Goal: Information Seeking & Learning: Learn about a topic

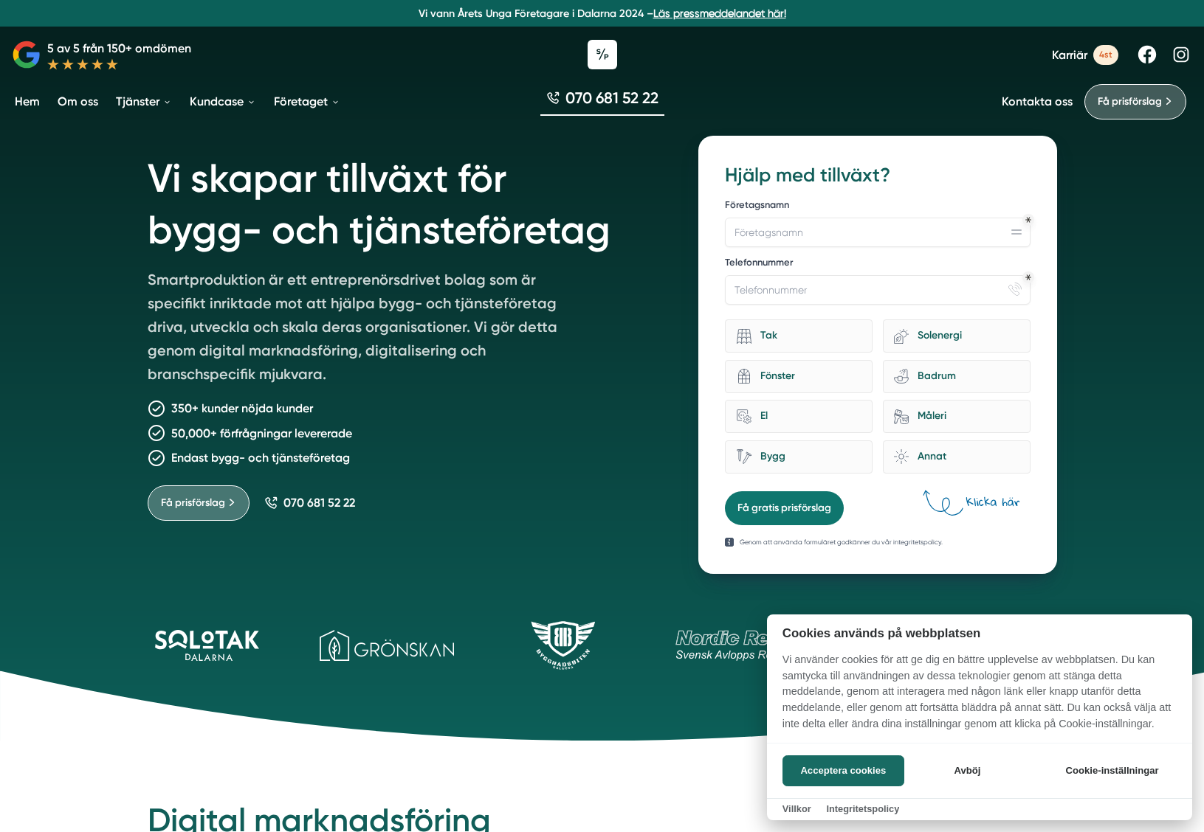
click at [478, 224] on div at bounding box center [602, 416] width 1204 height 832
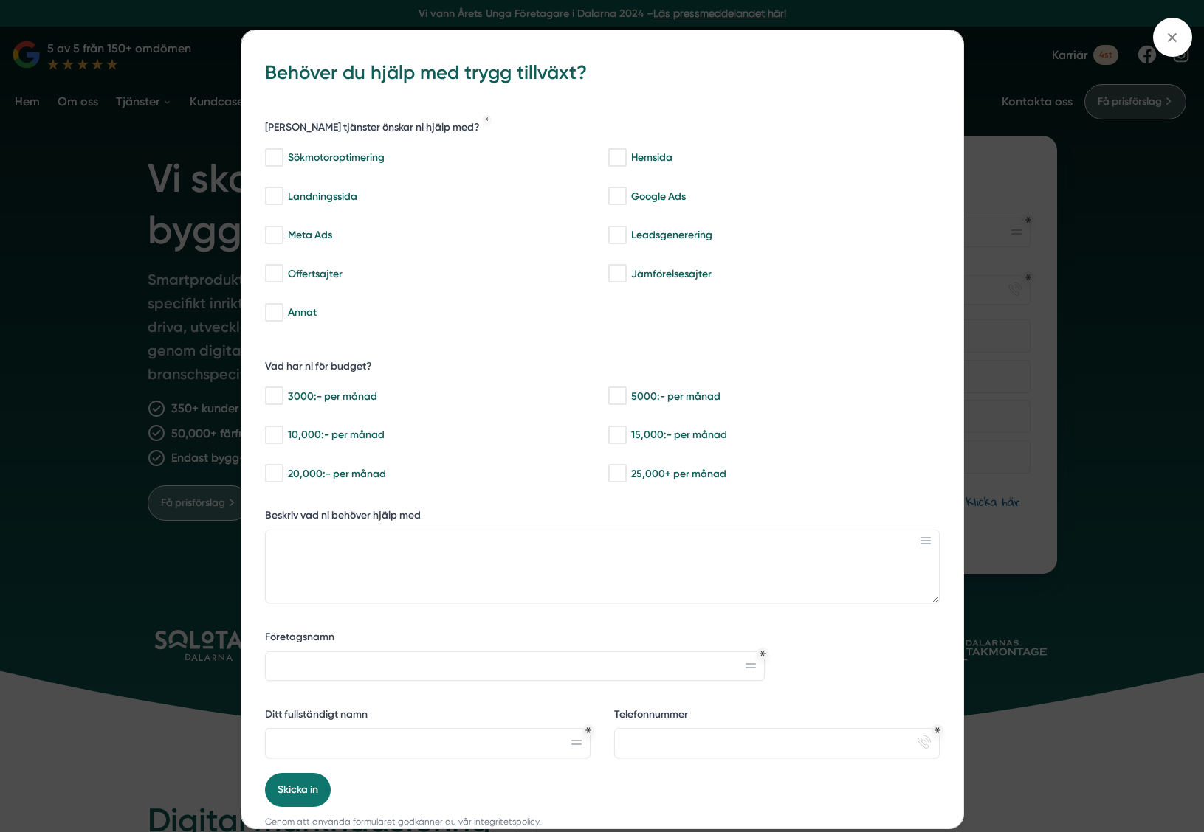
click at [145, 168] on div "bbc9b822-b2c6-488a-ab3e-9a2d59e49c7c Behöver du hjälp med trygg tillväxt? Vilka…" at bounding box center [602, 416] width 1204 height 832
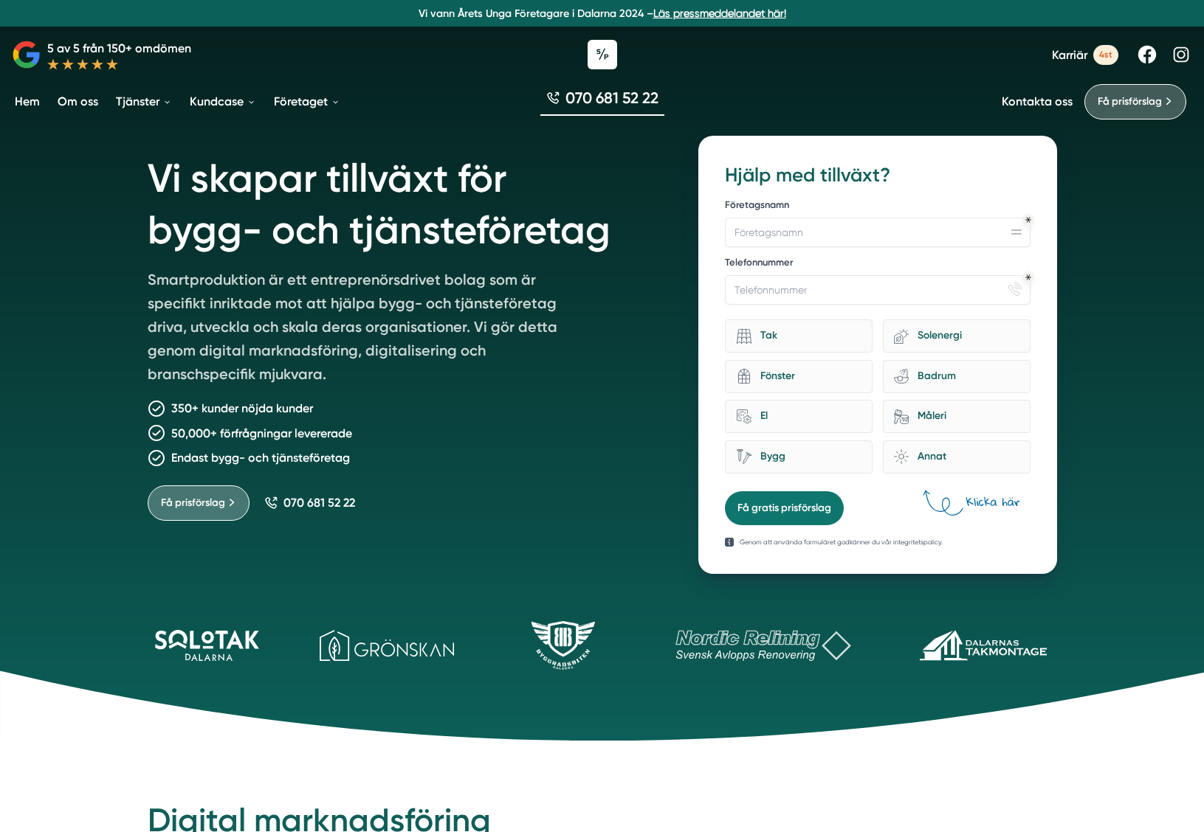
click at [75, 103] on link "Om oss" at bounding box center [78, 102] width 46 height 38
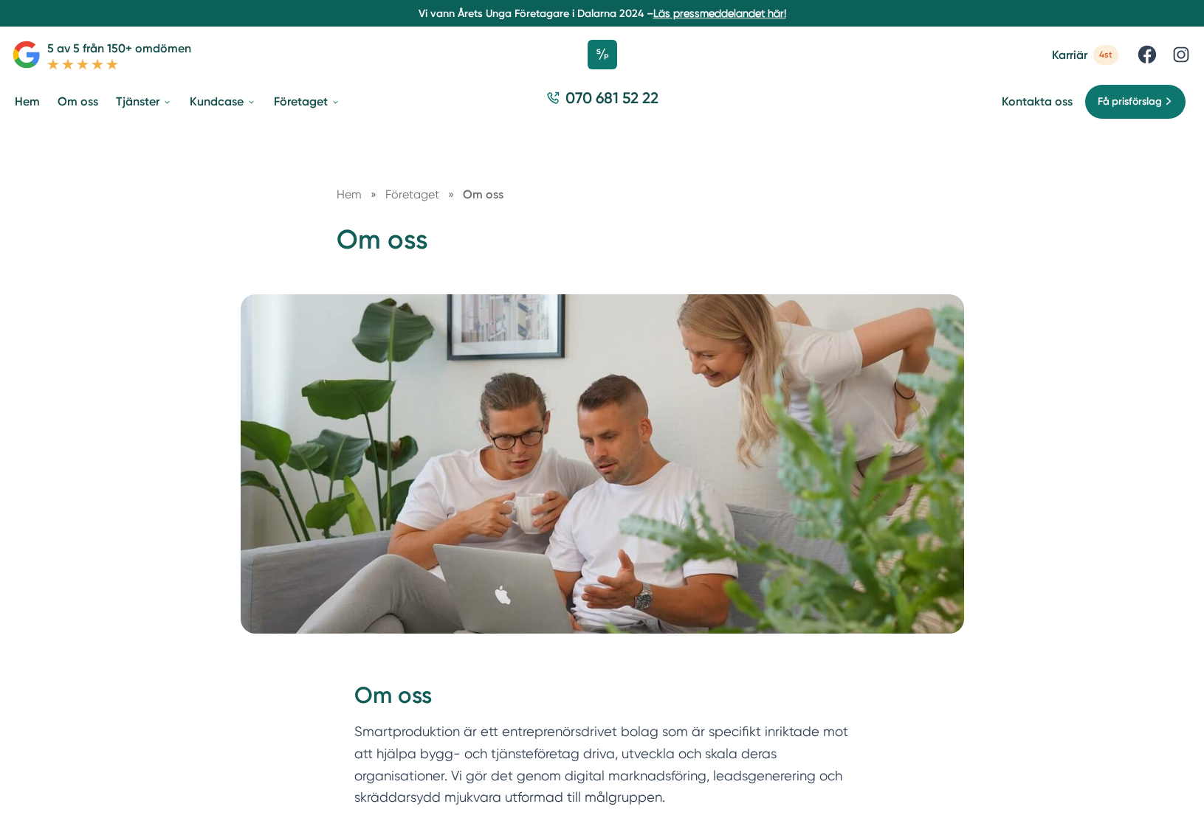
click at [33, 105] on link "Hem" at bounding box center [27, 102] width 31 height 38
click at [1182, 58] on icon at bounding box center [1180, 54] width 15 height 15
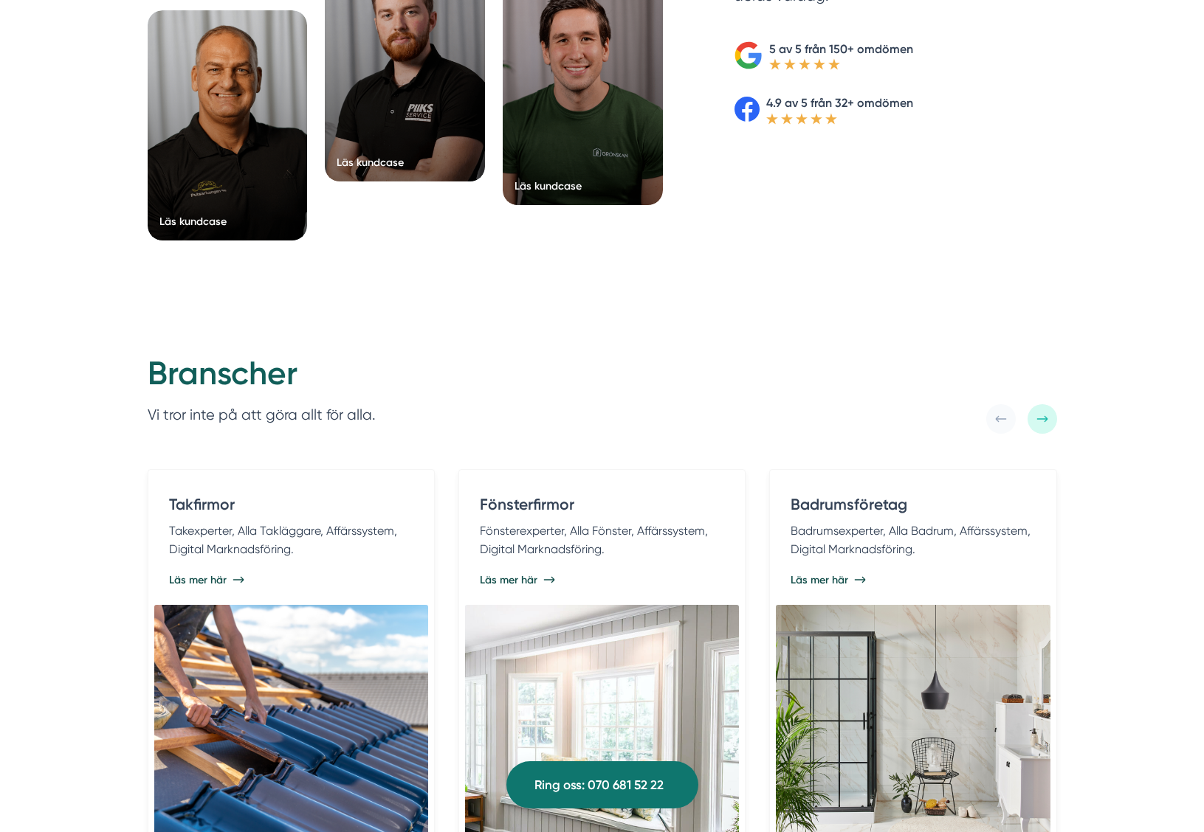
scroll to position [2519, 0]
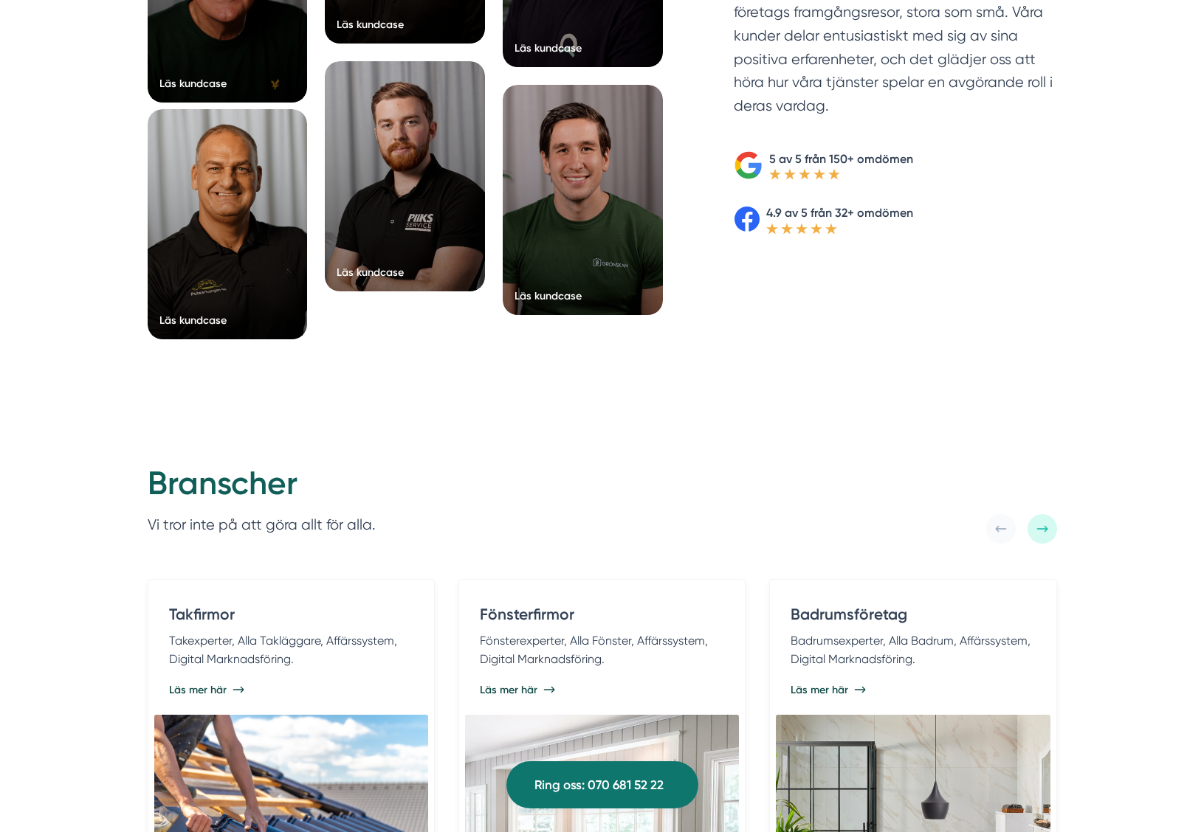
click at [228, 224] on div at bounding box center [228, 224] width 160 height 230
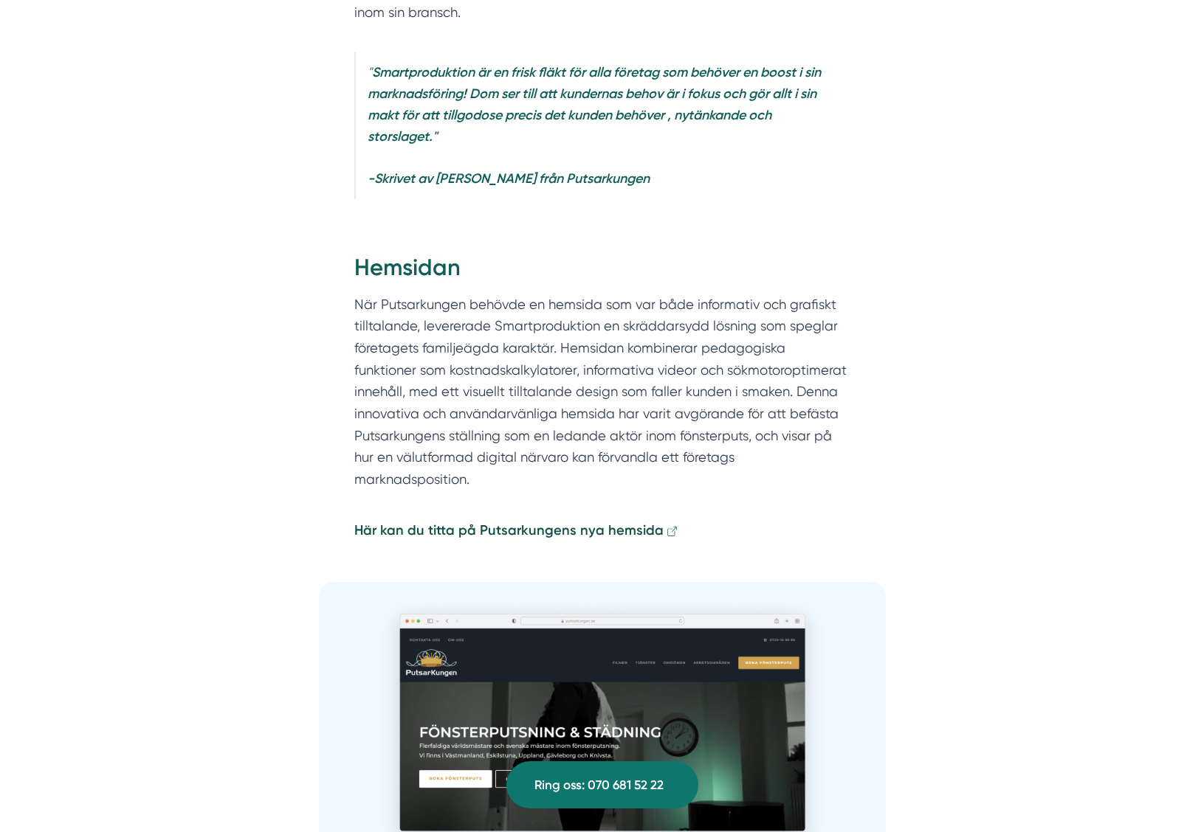
scroll to position [1173, 0]
